Goal: Task Accomplishment & Management: Manage account settings

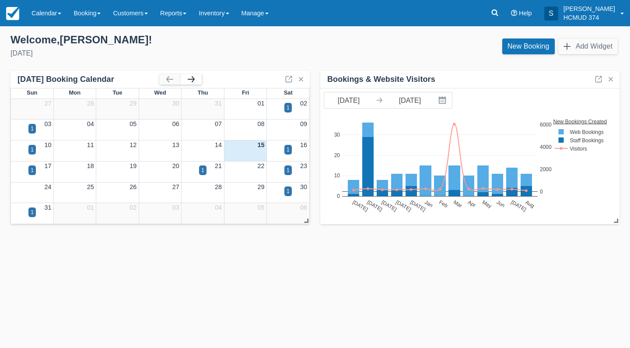
click at [192, 80] on button "button" at bounding box center [191, 79] width 21 height 10
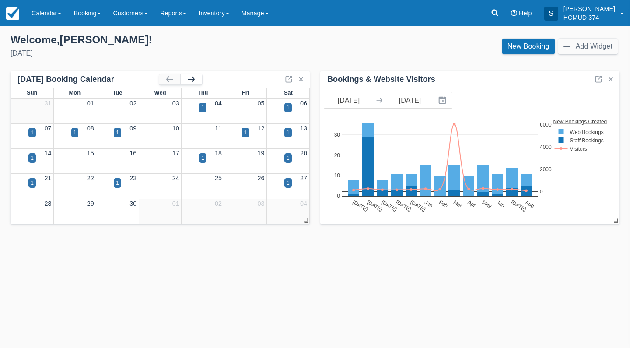
click at [192, 80] on button "button" at bounding box center [191, 79] width 21 height 10
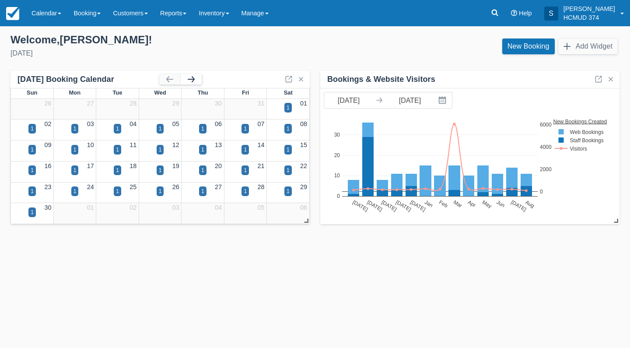
click at [192, 80] on button "button" at bounding box center [191, 79] width 21 height 10
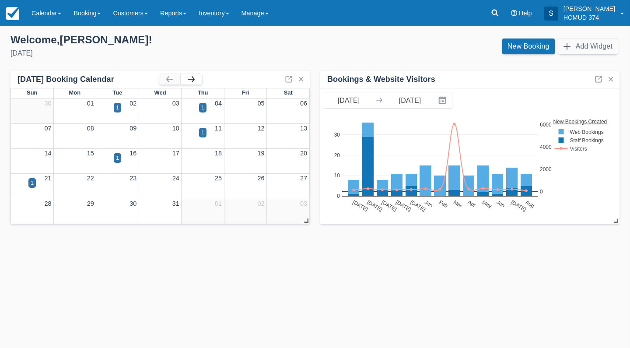
click at [192, 80] on button "button" at bounding box center [191, 79] width 21 height 10
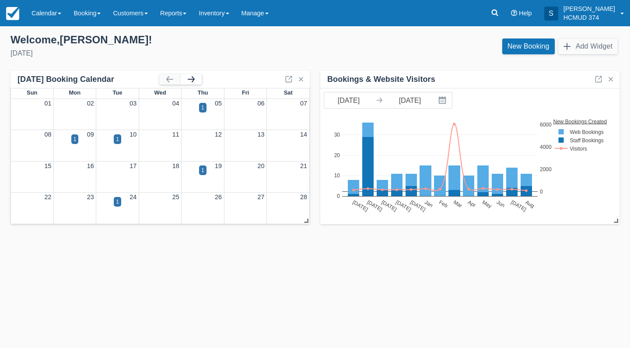
click at [192, 80] on button "button" at bounding box center [191, 79] width 21 height 10
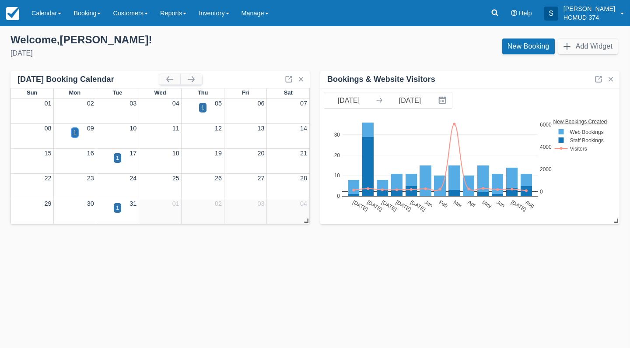
click at [76, 133] on div "1" at bounding box center [74, 133] width 3 height 8
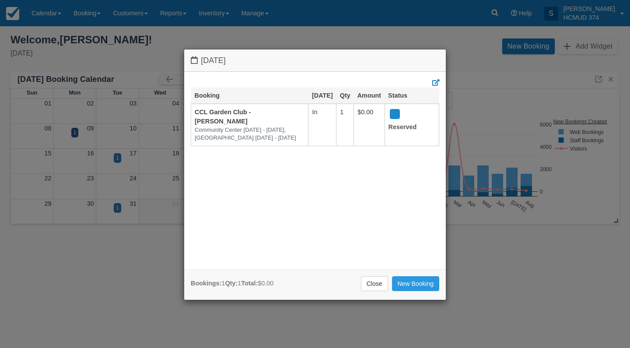
click at [109, 80] on div "Monday March 9 2026 Booking Mar 9 Qty Amount Status CCL Garden Club - Liz Heam …" at bounding box center [315, 174] width 630 height 348
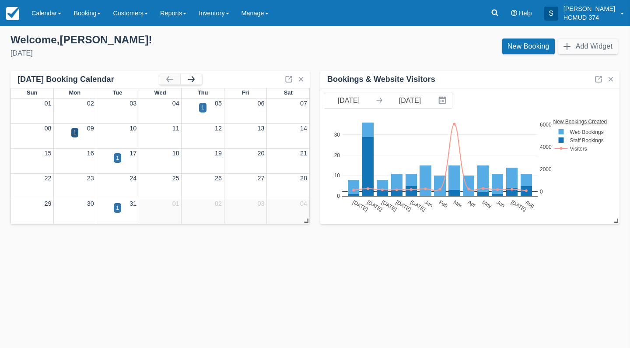
click at [193, 80] on button "button" at bounding box center [191, 79] width 21 height 10
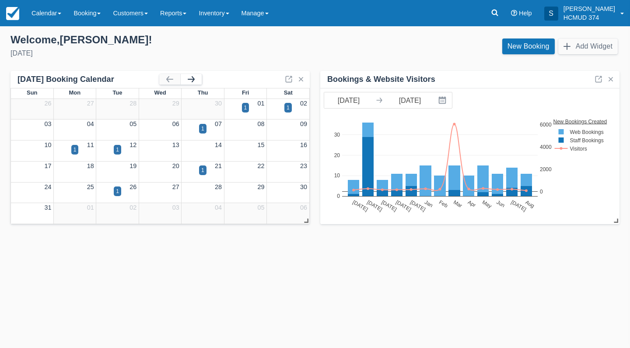
click at [193, 80] on button "button" at bounding box center [191, 79] width 21 height 10
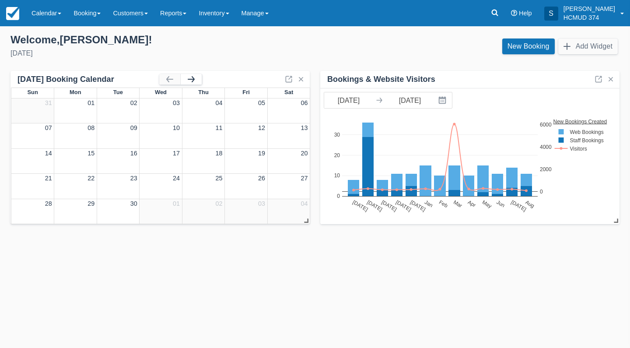
click at [193, 80] on button "button" at bounding box center [191, 79] width 21 height 10
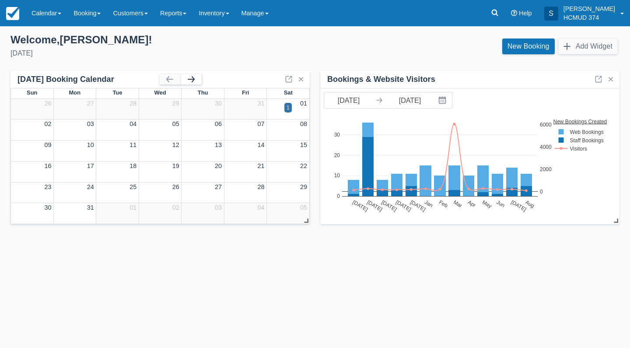
click at [193, 80] on button "button" at bounding box center [191, 79] width 21 height 10
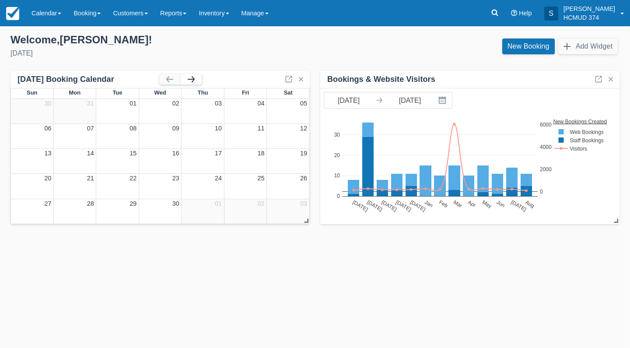
click at [193, 80] on button "button" at bounding box center [191, 79] width 21 height 10
click at [172, 81] on button "button" at bounding box center [169, 79] width 21 height 10
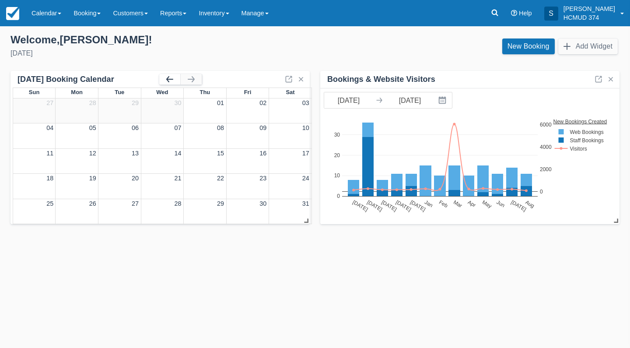
click at [172, 81] on button "button" at bounding box center [169, 79] width 21 height 10
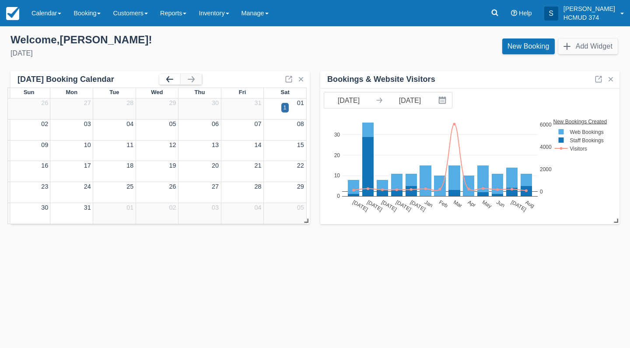
click at [172, 81] on button "button" at bounding box center [169, 79] width 21 height 10
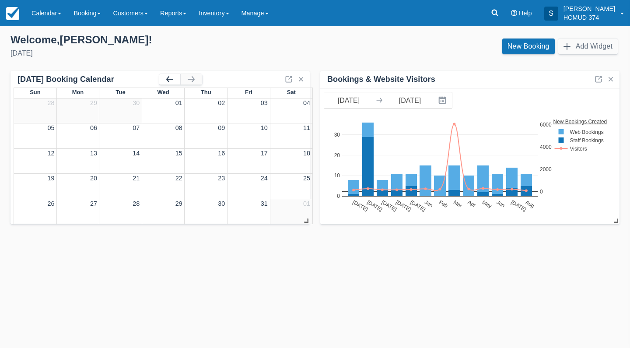
click at [172, 81] on button "button" at bounding box center [169, 79] width 21 height 10
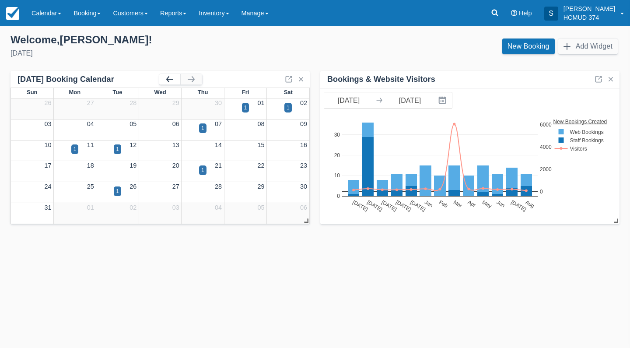
click at [172, 81] on button "button" at bounding box center [169, 79] width 21 height 10
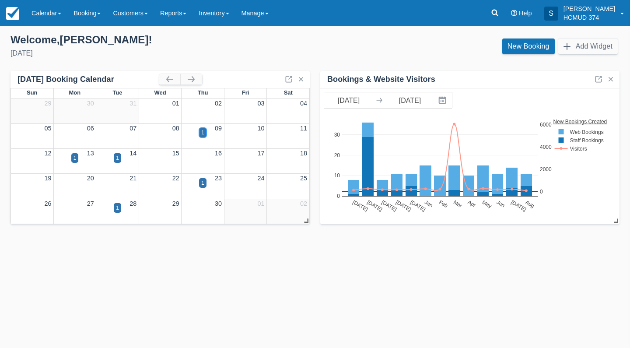
click at [203, 133] on div "1" at bounding box center [202, 133] width 3 height 8
click at [115, 157] on div "1" at bounding box center [117, 158] width 7 height 10
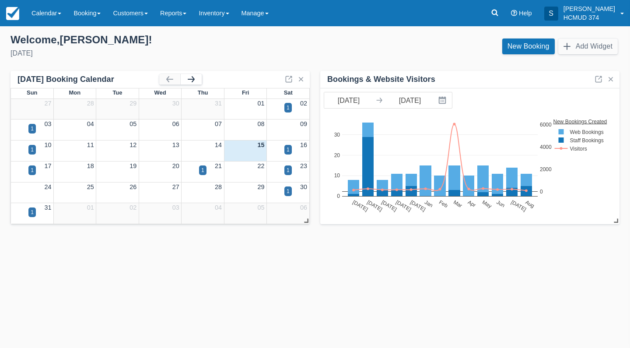
click at [190, 77] on button "button" at bounding box center [191, 79] width 21 height 10
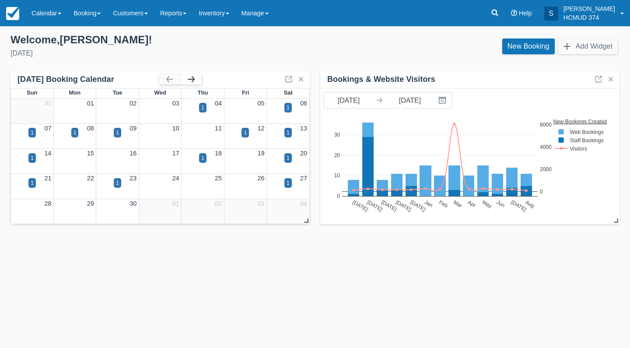
click at [190, 77] on button "button" at bounding box center [191, 79] width 21 height 10
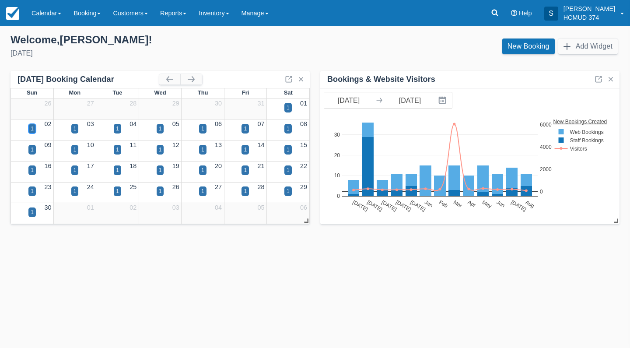
click at [32, 126] on div "1" at bounding box center [32, 129] width 3 height 8
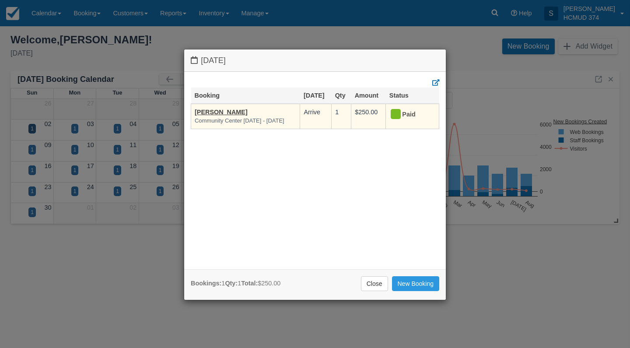
drag, startPoint x: 227, startPoint y: 113, endPoint x: 232, endPoint y: 115, distance: 5.5
click at [228, 113] on link "[PERSON_NAME]" at bounding box center [221, 111] width 53 height 7
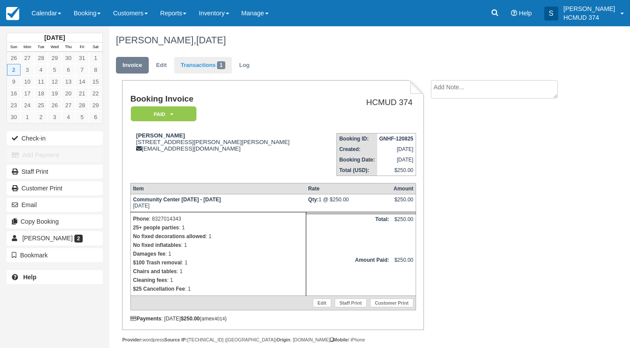
click at [197, 66] on link "Transactions 1" at bounding box center [203, 65] width 58 height 17
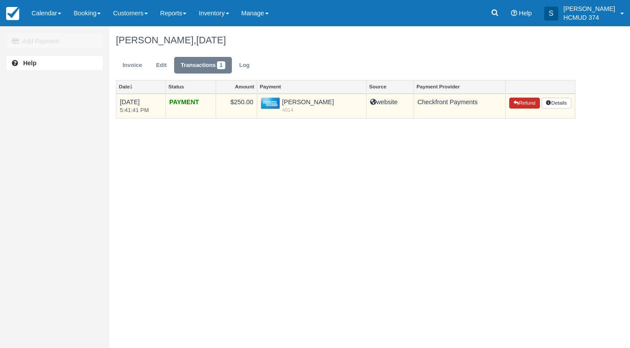
click at [530, 102] on button "Refund" at bounding box center [524, 103] width 31 height 11
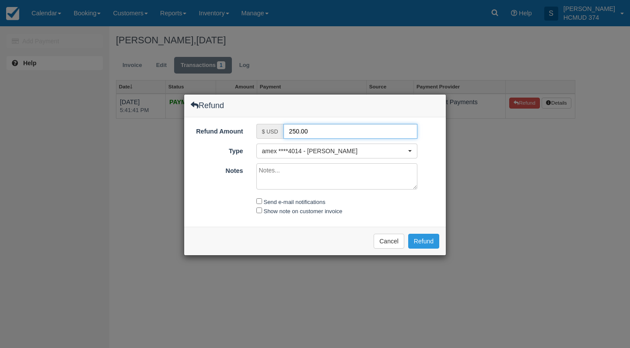
drag, startPoint x: 340, startPoint y: 135, endPoint x: 317, endPoint y: 50, distance: 88.2
click at [331, 108] on div "Refund Refund Amount $ USD 250.00 Type amex ****4014 - Meggie Flores POS - Cash…" at bounding box center [315, 175] width 262 height 162
click at [422, 237] on button "Refund" at bounding box center [423, 240] width 31 height 15
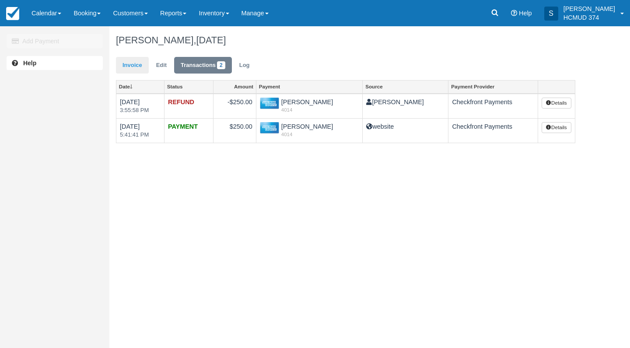
click at [141, 66] on link "Invoice" at bounding box center [132, 65] width 33 height 17
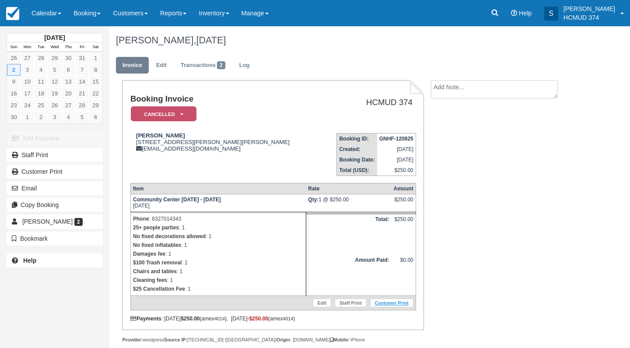
click at [392, 307] on link "Customer Print" at bounding box center [391, 302] width 43 height 9
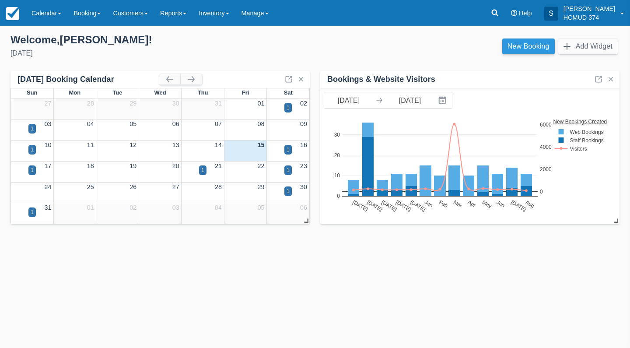
click at [516, 46] on link "New Booking" at bounding box center [528, 46] width 52 height 16
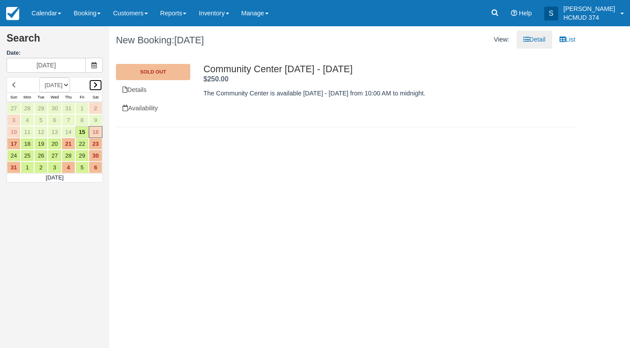
click at [91, 83] on link at bounding box center [96, 85] width 14 height 12
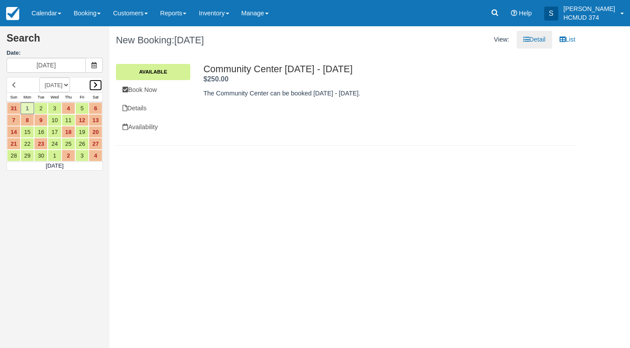
click at [94, 85] on icon at bounding box center [96, 85] width 4 height 6
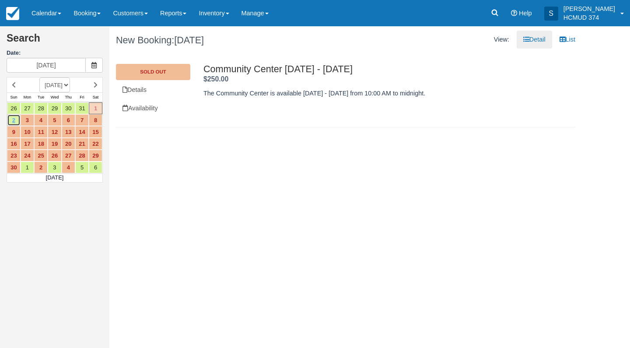
click at [11, 121] on link "2" at bounding box center [14, 120] width 14 height 12
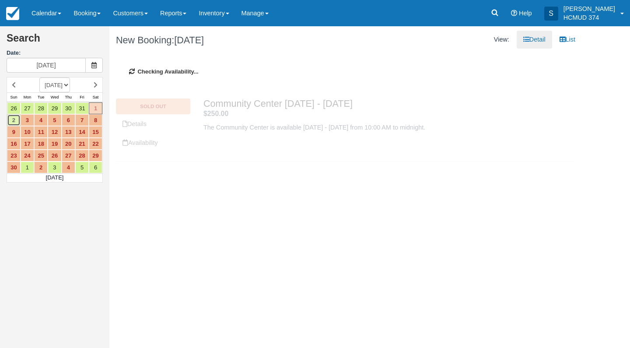
type input "11/02/25"
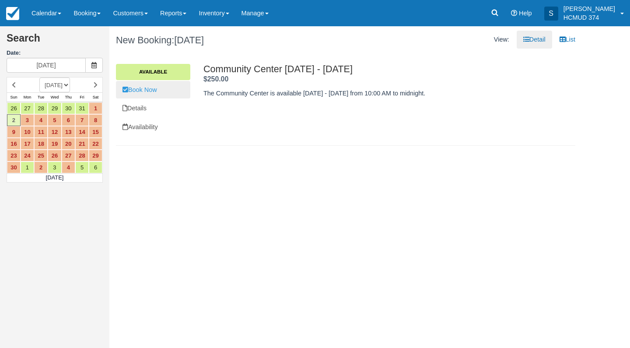
click at [150, 89] on link "Book Now" at bounding box center [153, 90] width 74 height 18
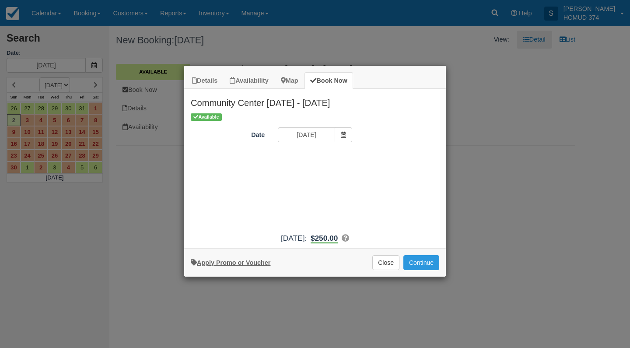
click at [230, 266] on link "Apply Promo or Voucher" at bounding box center [231, 262] width 80 height 7
click at [309, 162] on input "brian" at bounding box center [308, 158] width 61 height 15
type input "briancanepa"
click at [374, 160] on button "Apply" at bounding box center [371, 158] width 22 height 11
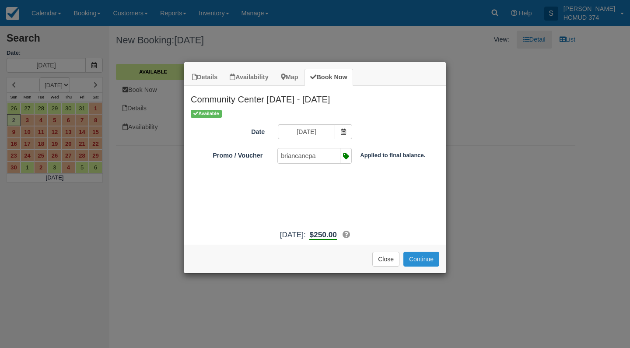
click at [424, 266] on button "Continue" at bounding box center [421, 258] width 36 height 15
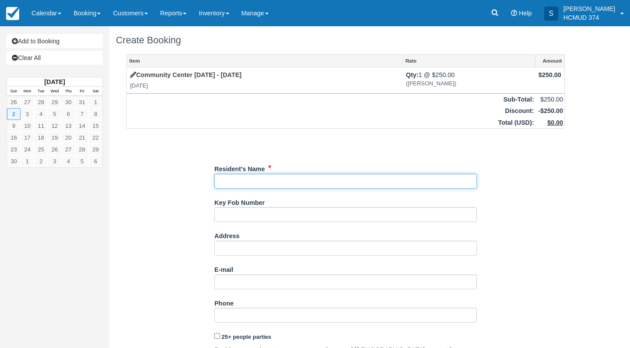
click at [276, 179] on input "Resident's Name" at bounding box center [345, 181] width 262 height 15
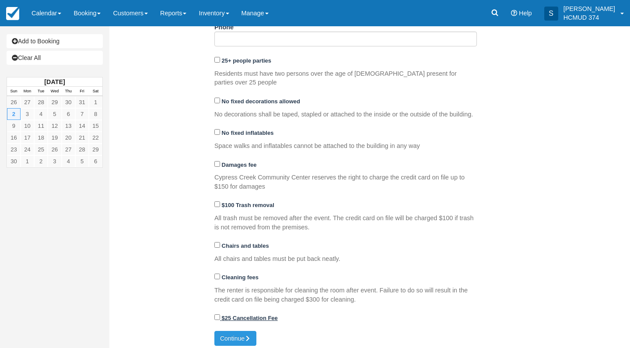
scroll to position [275, 0]
type input "Closed for November"
click at [236, 340] on button "Continue" at bounding box center [235, 338] width 42 height 15
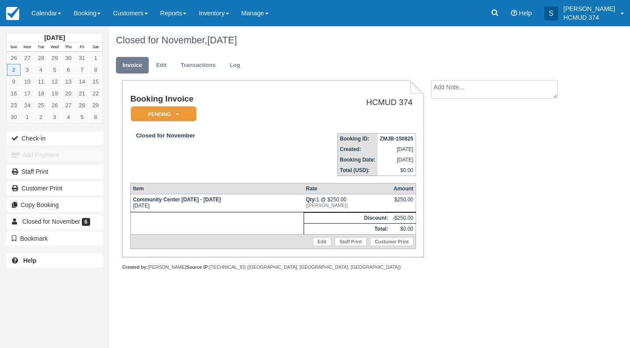
click at [175, 108] on em "Pending" at bounding box center [164, 113] width 66 height 15
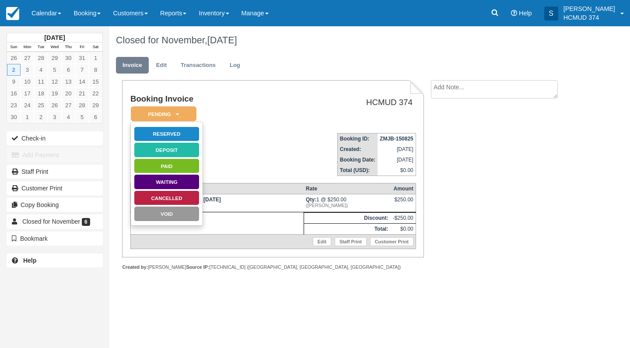
click at [179, 131] on link "Reserved" at bounding box center [167, 133] width 66 height 15
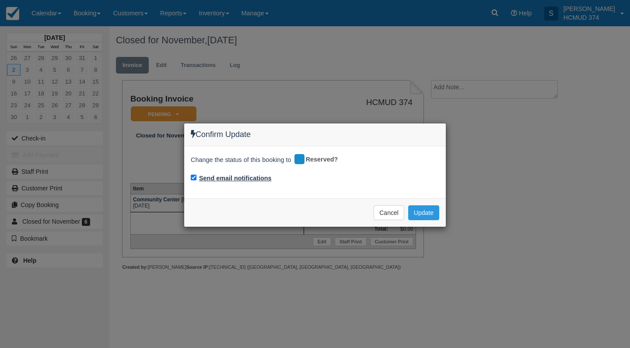
click at [254, 176] on label "Send email notifications" at bounding box center [235, 178] width 73 height 9
click at [196, 176] on input "Send email notifications" at bounding box center [194, 177] width 6 height 6
checkbox input "false"
click at [425, 213] on button "Update" at bounding box center [423, 212] width 31 height 15
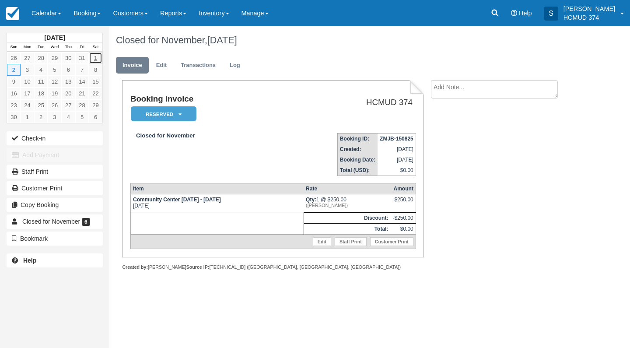
click at [92, 59] on link "1" at bounding box center [96, 58] width 14 height 12
click at [96, 57] on link "1" at bounding box center [96, 58] width 14 height 12
click at [19, 17] on link at bounding box center [12, 13] width 25 height 26
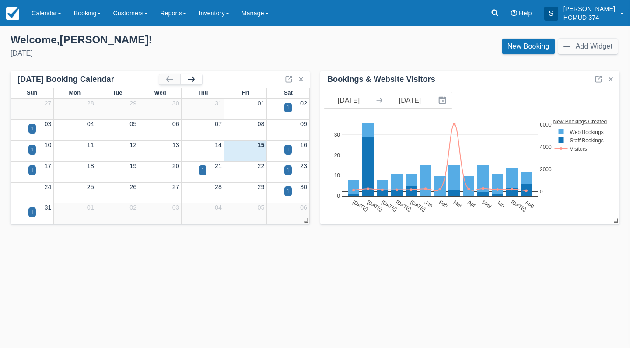
click at [199, 76] on button "button" at bounding box center [191, 79] width 21 height 10
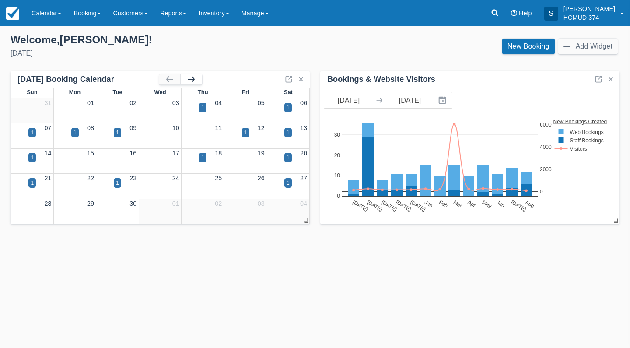
click at [199, 76] on button "button" at bounding box center [191, 79] width 21 height 10
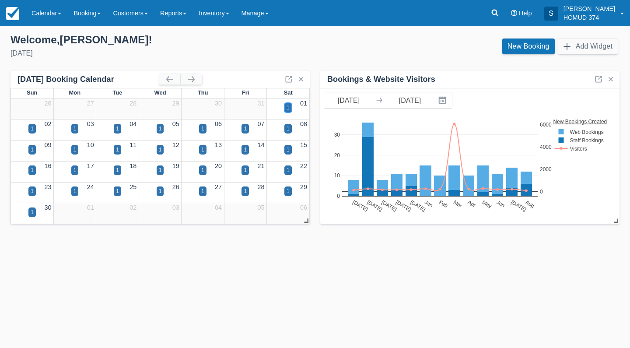
click at [289, 108] on div "1" at bounding box center [287, 108] width 3 height 8
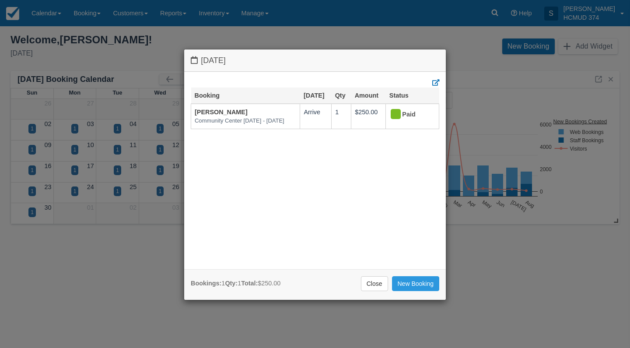
click at [76, 82] on div "[DATE] Booking [DATE] Qty Amount Status [PERSON_NAME][GEOGRAPHIC_DATA] [DATE] -…" at bounding box center [315, 174] width 630 height 348
